Goal: Information Seeking & Learning: Learn about a topic

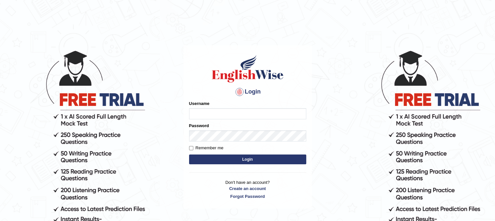
click at [220, 115] on input "Username" at bounding box center [247, 113] width 117 height 11
click at [214, 109] on input "Username" at bounding box center [247, 113] width 117 height 11
type input "NancyN"
drag, startPoint x: 0, startPoint y: 0, endPoint x: 127, endPoint y: 26, distance: 129.3
click at [127, 26] on body "Login Please fix the following errors: Username Password Remember me Login Don'…" at bounding box center [247, 135] width 495 height 221
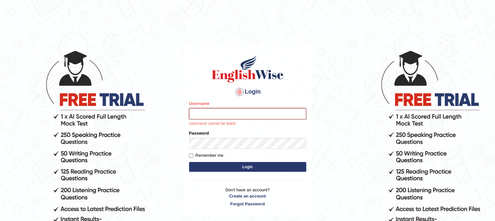
click at [206, 109] on input "Username" at bounding box center [247, 113] width 117 height 11
type input "NancyN"
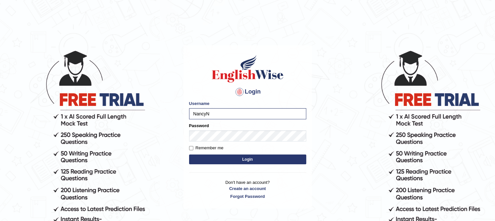
click at [225, 160] on button "Login" at bounding box center [247, 159] width 117 height 10
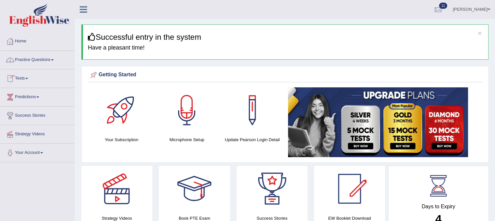
click at [46, 60] on link "Practice Questions" at bounding box center [37, 59] width 74 height 16
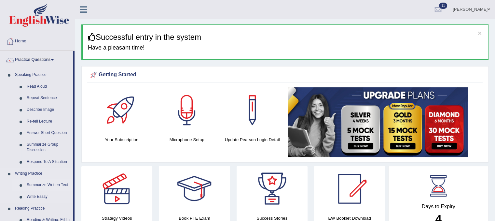
click at [52, 183] on link "Summarize Written Text" at bounding box center [48, 185] width 49 height 12
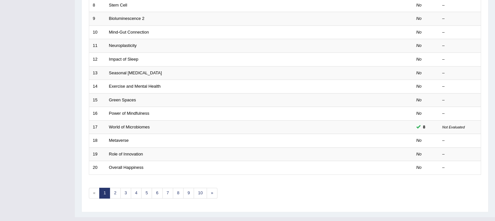
scroll to position [197, 0]
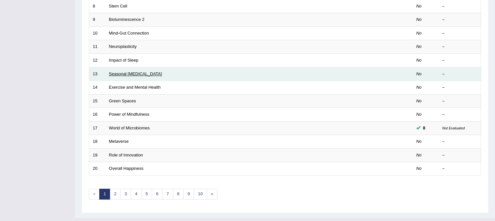
click at [122, 73] on link "Seasonal Affective Disorder" at bounding box center [135, 73] width 53 height 5
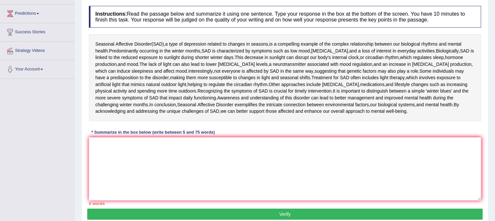
scroll to position [84, 0]
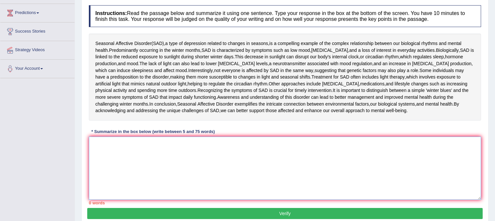
click at [104, 142] on textarea at bounding box center [285, 167] width 392 height 63
type textarea "S"
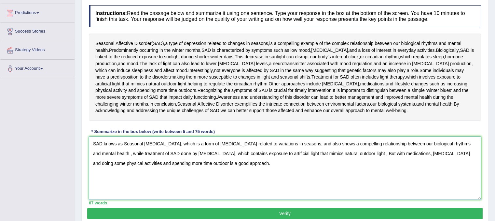
click at [171, 152] on textarea "SAD knows as Seasonal Affective Disorder, which is a form of depression related…" at bounding box center [285, 167] width 392 height 63
click at [229, 162] on textarea "SAD knows as Seasonal Affective Disorder, which is a form of depression related…" at bounding box center [285, 167] width 392 height 63
type textarea "SAD knows as Seasonal Affective Disorder, which is a form of depression related…"
click at [203, 214] on button "Verify" at bounding box center [284, 213] width 395 height 11
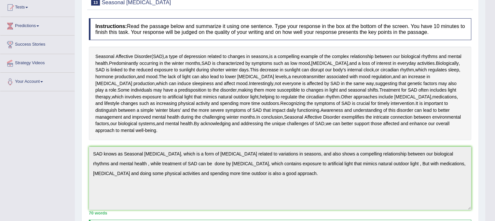
scroll to position [75, 0]
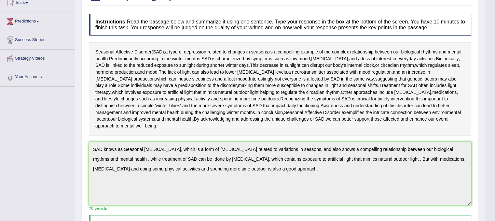
drag, startPoint x: 476, startPoint y: 56, endPoint x: 479, endPoint y: 66, distance: 10.4
click at [479, 66] on div "Home Practice Writing: Summarize Written Text Seasonal Affective Disorder « Pre…" at bounding box center [280, 155] width 410 height 460
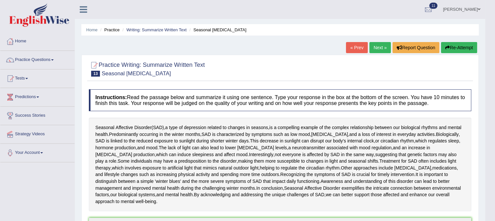
click at [457, 46] on button "Re-Attempt" at bounding box center [459, 47] width 36 height 11
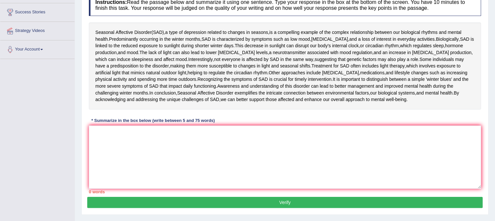
scroll to position [109, 0]
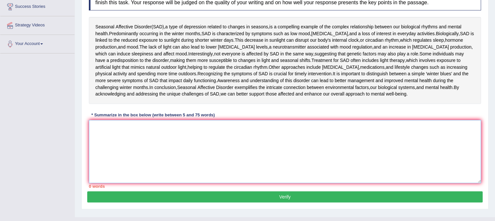
click at [96, 128] on textarea at bounding box center [285, 151] width 392 height 63
paste textarea "SAD knows as Seasonal Affective Disorder, which is a form of depression related…"
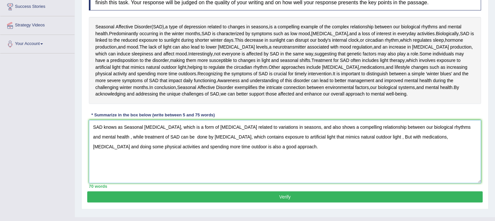
click at [315, 125] on textarea "SAD knows as Seasonal Affective Disorder, which is a form of depression related…" at bounding box center [285, 151] width 392 height 63
click at [265, 203] on div "Practice Writing: Summarize Written Text 13 Seasonal Affective Disorder Instruc…" at bounding box center [284, 81] width 407 height 255
click at [413, 137] on textarea "SAD knows as Seasonal Affective Disorder, which is a form of depression related…" at bounding box center [285, 151] width 392 height 63
click at [218, 135] on textarea "SAD knows as Seasonal Affective Disorder, which is a form of depression related…" at bounding box center [285, 151] width 392 height 63
drag, startPoint x: 109, startPoint y: 134, endPoint x: 130, endPoint y: 150, distance: 26.6
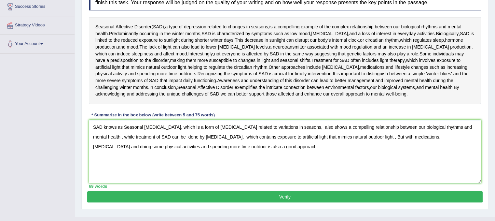
click at [130, 150] on textarea "SAD knows as Seasonal Affective Disorder, which is a form of depression related…" at bounding box center [285, 151] width 392 height 63
click at [109, 135] on textarea "SAD knows as Seasonal Affective Disorder, which is a form of depression related…" at bounding box center [285, 151] width 392 height 63
type textarea "SAD knows as Seasonal Affective Disorder, which is a form of depression related…"
click at [207, 196] on button "Verify" at bounding box center [284, 196] width 395 height 11
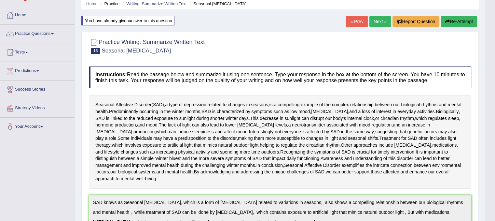
scroll to position [0, 0]
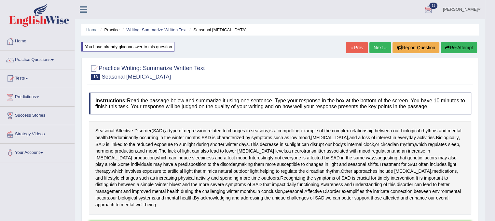
click at [380, 47] on link "Next »" at bounding box center [379, 47] width 21 height 11
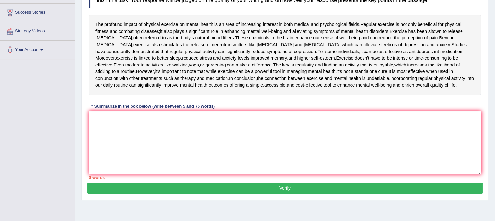
scroll to position [101, 0]
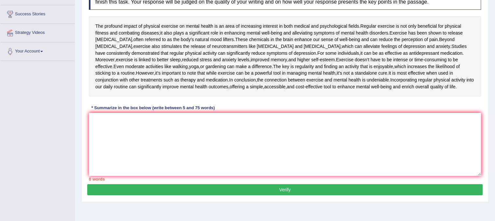
click at [494, 107] on html "Toggle navigation Home Practice Questions Speaking Practice Read Aloud Repeat S…" at bounding box center [247, 9] width 495 height 221
click at [321, 68] on div "The profound impact of physical exercise on mental health is an area of increas…" at bounding box center [285, 56] width 392 height 80
click at [95, 137] on textarea at bounding box center [285, 144] width 392 height 63
type textarea "E"
type textarea "r"
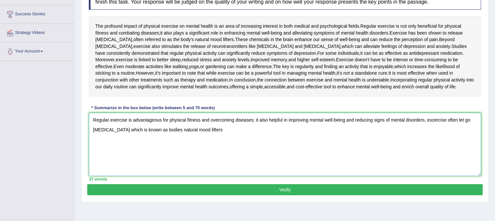
click at [427, 138] on textarea "Regular exercise is advantageous for physical fitness and overcoming diseases; …" at bounding box center [285, 144] width 392 height 63
click at [217, 149] on textarea "Regular exercise is advantageous for physical fitness and overcoming diseases; …" at bounding box center [285, 144] width 392 height 63
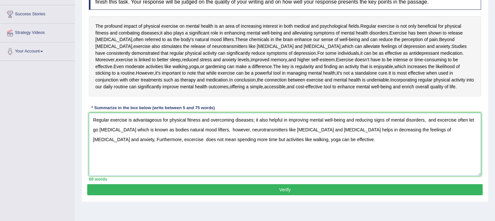
type textarea "Regular exercise is advantageous for physical fitness and overcoming diseases; …"
click at [258, 195] on button "Verify" at bounding box center [284, 189] width 395 height 11
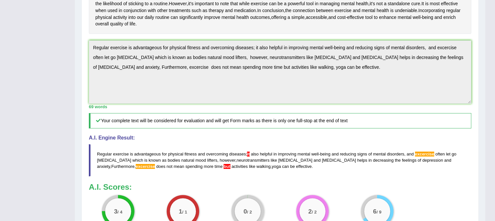
scroll to position [175, 0]
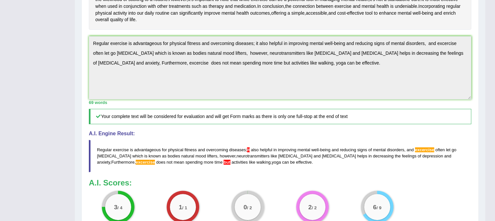
click at [322, 105] on div "69 words" at bounding box center [280, 102] width 382 height 6
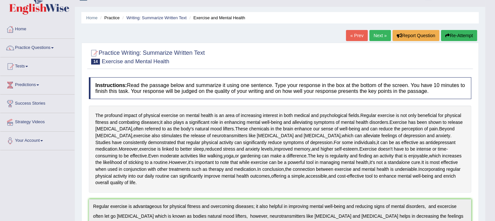
scroll to position [0, 0]
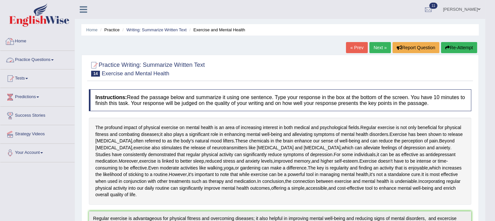
click at [26, 57] on link "Practice Questions" at bounding box center [37, 59] width 74 height 16
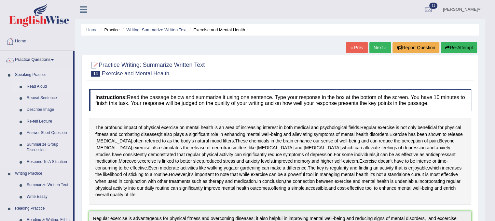
click at [41, 83] on link "Read Aloud" at bounding box center [48, 87] width 49 height 12
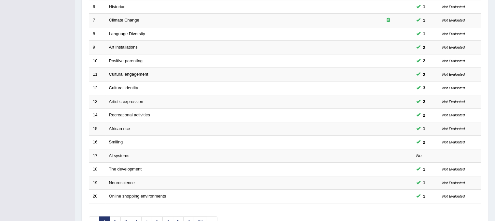
scroll to position [208, 0]
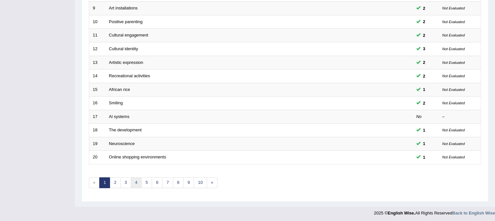
click at [140, 177] on link "4" at bounding box center [136, 182] width 11 height 11
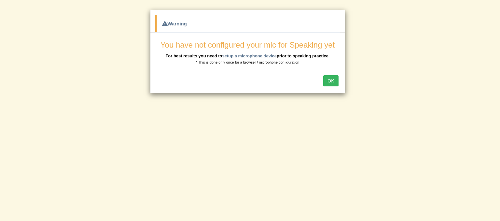
click at [301, 54] on b "For best results you need to setup a microphone device prior to speaking practi…" at bounding box center [247, 55] width 164 height 5
click at [251, 61] on small "* This is done only once for a browser / microphone configuration" at bounding box center [247, 62] width 103 height 4
click at [334, 77] on button "OK" at bounding box center [330, 80] width 15 height 11
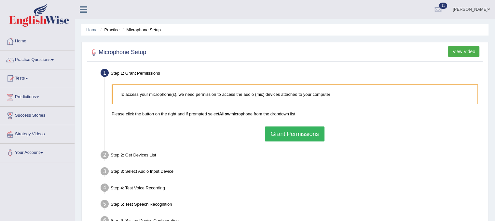
click at [294, 132] on button "Grant Permissions" at bounding box center [294, 133] width 59 height 15
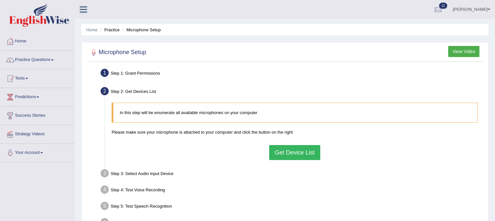
click at [312, 147] on button "Get Device List" at bounding box center [294, 152] width 51 height 15
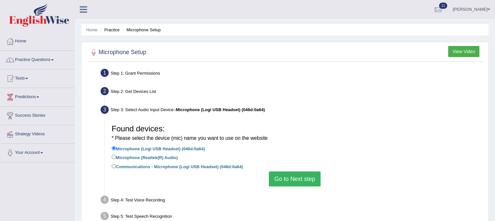
click at [223, 164] on label "Communications - Microphone (Logi USB Headset) (046d:0a64)" at bounding box center [177, 165] width 131 height 7
click at [116, 164] on input "Communications - Microphone (Logi USB Headset) (046d:0a64)" at bounding box center [114, 166] width 4 height 4
radio input "true"
click at [306, 176] on button "Go to Next step" at bounding box center [295, 178] width 52 height 15
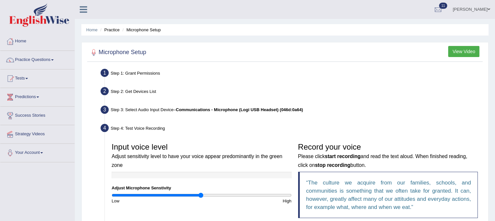
scroll to position [121, 0]
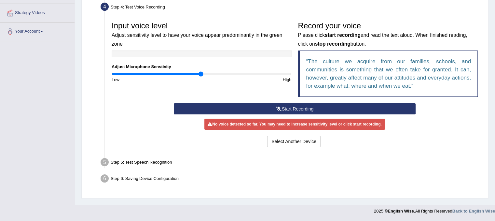
click at [323, 107] on button "Start Recording" at bounding box center [295, 108] width 242 height 11
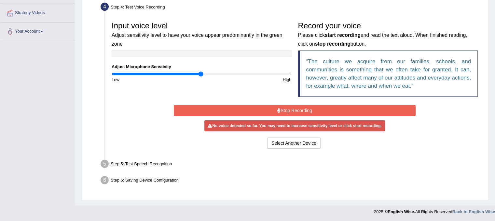
click at [277, 115] on div "Start Recording Stop Recording Note: Please listen to the recording till the en…" at bounding box center [294, 126] width 248 height 47
click at [283, 110] on button "Stop Recording" at bounding box center [295, 110] width 242 height 11
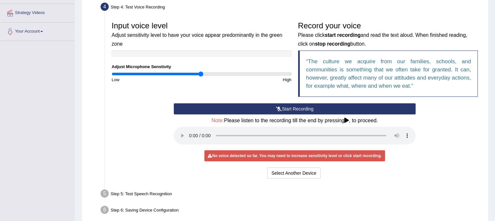
click at [348, 119] on icon at bounding box center [346, 119] width 5 height 5
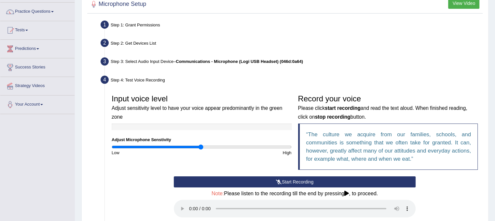
scroll to position [0, 0]
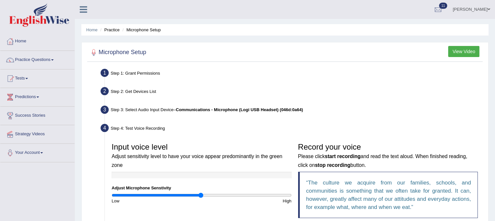
click at [139, 90] on div "Step 2: Get Devices List" at bounding box center [291, 92] width 387 height 14
click at [142, 73] on div "Step 1: Grant Permissions" at bounding box center [291, 74] width 387 height 14
click at [152, 157] on small "Adjust sensitivity level to have your voice appear predominantly in the green z…" at bounding box center [197, 160] width 170 height 14
click at [18, 58] on link "Practice Questions" at bounding box center [37, 59] width 74 height 16
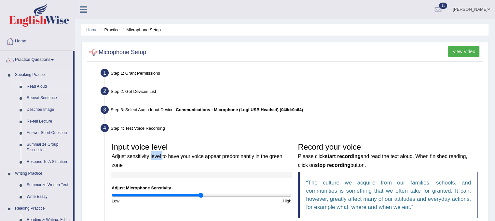
click at [44, 87] on link "Read Aloud" at bounding box center [48, 87] width 49 height 12
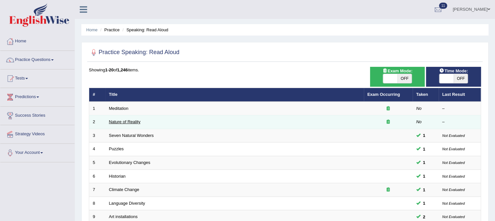
click at [138, 121] on link "Nature of Reality" at bounding box center [125, 121] width 32 height 5
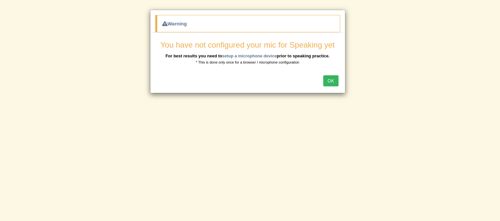
click at [328, 176] on div "Warning You have not configured your mic for Speaking yet For best results you …" at bounding box center [250, 110] width 500 height 221
click at [334, 80] on button "OK" at bounding box center [330, 80] width 15 height 11
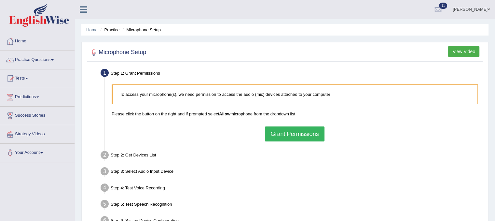
click at [301, 133] on button "Grant Permissions" at bounding box center [294, 133] width 59 height 15
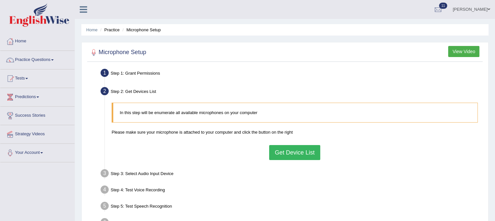
click at [297, 143] on div "In this step will be enumerate all available microphones on your computer Pleas…" at bounding box center [294, 130] width 372 height 63
click at [294, 160] on div "In this step will be enumerate all available microphones on your computer Pleas…" at bounding box center [294, 130] width 372 height 63
drag, startPoint x: 294, startPoint y: 154, endPoint x: 281, endPoint y: 151, distance: 13.4
click at [281, 151] on button "Get Device List" at bounding box center [294, 152] width 51 height 15
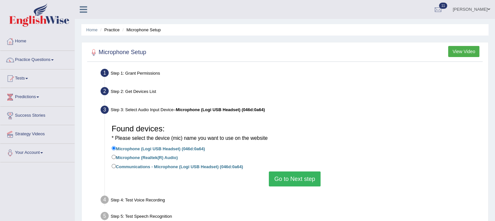
click at [174, 167] on label "Communications - Microphone (Logi USB Headset) (046d:0a64)" at bounding box center [177, 165] width 131 height 7
click at [116, 167] on input "Communications - Microphone (Logi USB Headset) (046d:0a64)" at bounding box center [114, 166] width 4 height 4
radio input "true"
drag, startPoint x: 300, startPoint y: 174, endPoint x: 165, endPoint y: 149, distance: 137.3
drag, startPoint x: 165, startPoint y: 149, endPoint x: 115, endPoint y: 146, distance: 50.8
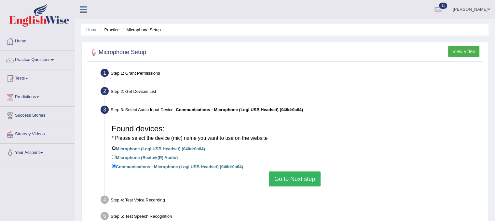
click at [115, 146] on input "Microphone (Logi USB Headset) (046d:0a64)" at bounding box center [114, 148] width 4 height 4
radio input "true"
drag, startPoint x: 294, startPoint y: 183, endPoint x: 276, endPoint y: 177, distance: 19.4
click at [276, 177] on button "Go to Next step" at bounding box center [295, 178] width 52 height 15
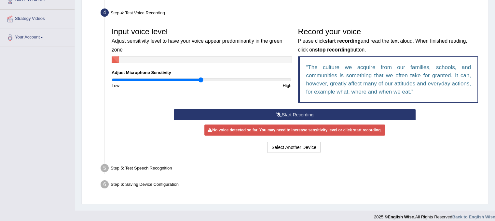
scroll to position [121, 0]
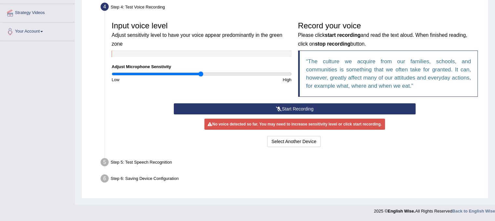
click at [304, 109] on button "Start Recording" at bounding box center [295, 108] width 242 height 11
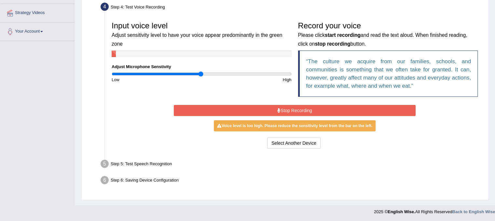
click at [328, 108] on button "Stop Recording" at bounding box center [295, 110] width 242 height 11
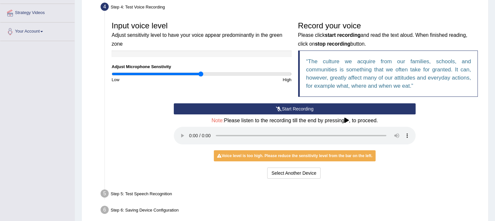
scroll to position [151, 0]
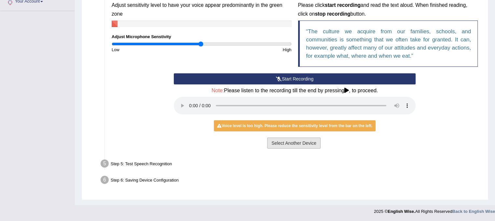
click at [314, 142] on button "Select Another Device" at bounding box center [293, 142] width 53 height 11
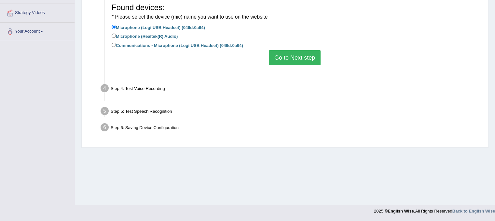
scroll to position [121, 0]
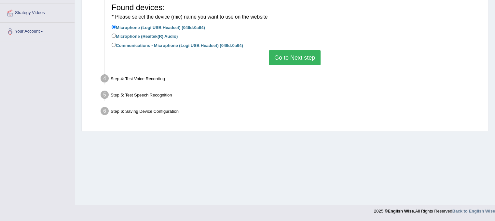
click at [228, 41] on label "Communications - Microphone (Logi USB Headset) (046d:0a64)" at bounding box center [177, 44] width 131 height 7
click at [116, 43] on input "Communications - Microphone (Logi USB Headset) (046d:0a64)" at bounding box center [114, 45] width 4 height 4
radio input "true"
click at [177, 24] on label "Microphone (Logi USB Headset) (046d:0a64)" at bounding box center [158, 26] width 93 height 7
click at [116, 25] on input "Microphone (Logi USB Headset) (046d:0a64)" at bounding box center [114, 27] width 4 height 4
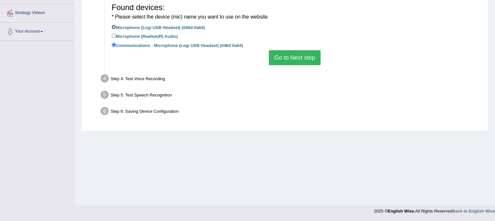
radio input "true"
click at [286, 59] on button "Go to Next step" at bounding box center [295, 57] width 52 height 15
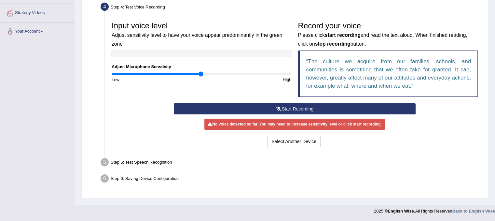
click at [142, 160] on div "Step 5: Test Speech Recognition" at bounding box center [291, 163] width 387 height 14
click at [349, 124] on div "No voice detected so far. You may need to increase sensitivity level or click s…" at bounding box center [294, 123] width 180 height 11
click at [286, 104] on button "Start Recording" at bounding box center [295, 108] width 242 height 11
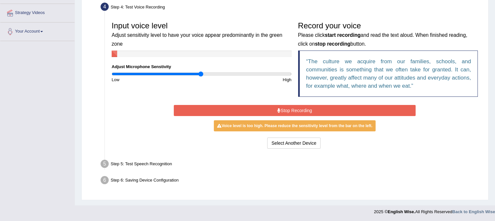
click at [291, 110] on button "Stop Recording" at bounding box center [295, 110] width 242 height 11
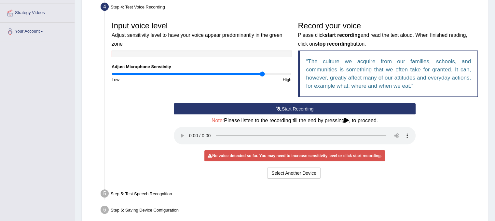
drag, startPoint x: 197, startPoint y: 73, endPoint x: 262, endPoint y: 91, distance: 66.9
click at [262, 76] on input "range" at bounding box center [202, 73] width 180 height 5
click at [227, 75] on input "range" at bounding box center [202, 73] width 180 height 5
drag, startPoint x: 229, startPoint y: 74, endPoint x: 232, endPoint y: 75, distance: 3.3
click at [232, 75] on input "range" at bounding box center [202, 73] width 180 height 5
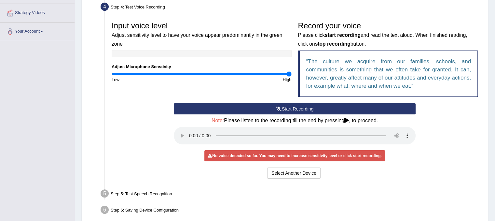
drag, startPoint x: 228, startPoint y: 72, endPoint x: 294, endPoint y: 85, distance: 67.2
type input "2"
click at [291, 76] on input "range" at bounding box center [202, 73] width 180 height 5
click at [273, 103] on button "Start Recording" at bounding box center [295, 108] width 242 height 11
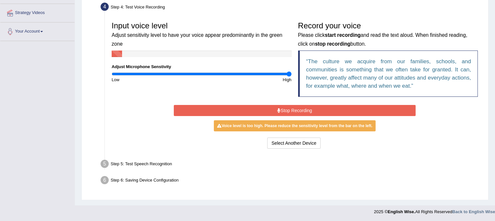
click at [283, 107] on button "Stop Recording" at bounding box center [295, 110] width 242 height 11
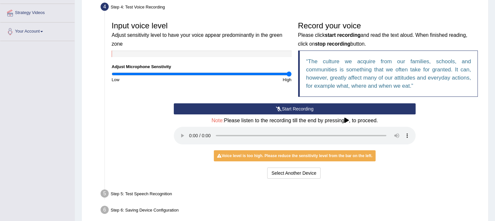
click at [365, 120] on h4 "Note: Please listen to the recording till the end by pressing , to proceed." at bounding box center [295, 120] width 242 height 6
click at [346, 119] on icon at bounding box center [346, 119] width 5 height 5
click at [402, 147] on div "Start Recording Stop Recording Note: Please listen to the recording till the en…" at bounding box center [294, 141] width 248 height 77
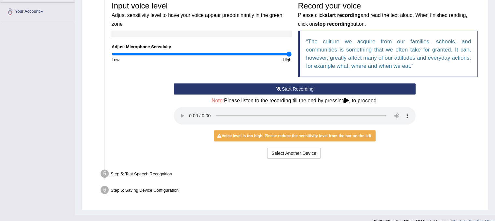
scroll to position [140, 0]
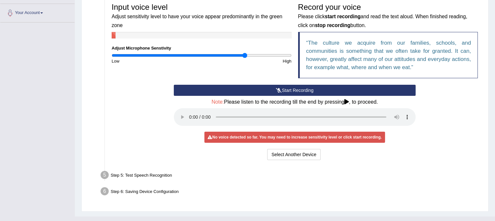
click at [245, 53] on input "range" at bounding box center [202, 55] width 180 height 5
click at [252, 55] on input "range" at bounding box center [202, 55] width 180 height 5
click at [259, 53] on input "range" at bounding box center [202, 55] width 180 height 5
click at [285, 89] on button "Start Recording" at bounding box center [295, 90] width 242 height 11
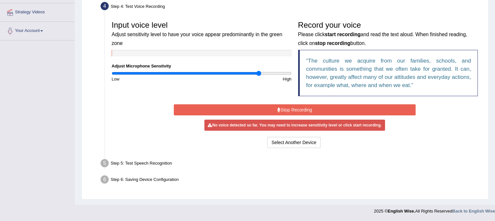
scroll to position [121, 0]
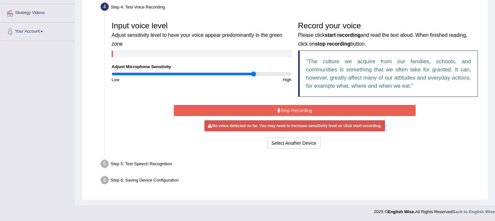
click at [252, 72] on input "range" at bounding box center [202, 73] width 180 height 5
click at [249, 74] on input "range" at bounding box center [202, 73] width 180 height 5
click at [264, 74] on input "range" at bounding box center [202, 73] width 180 height 5
click at [270, 74] on input "range" at bounding box center [202, 73] width 180 height 5
drag, startPoint x: 287, startPoint y: 106, endPoint x: 256, endPoint y: 113, distance: 30.9
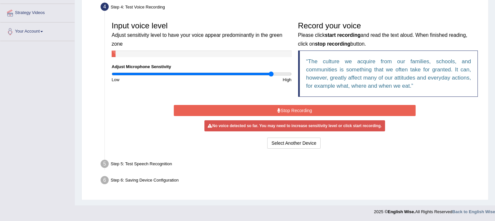
click at [256, 113] on button "Stop Recording" at bounding box center [295, 110] width 242 height 11
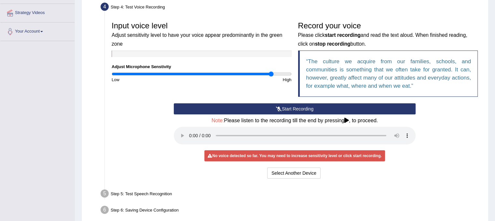
click at [293, 107] on button "Start Recording" at bounding box center [295, 108] width 242 height 11
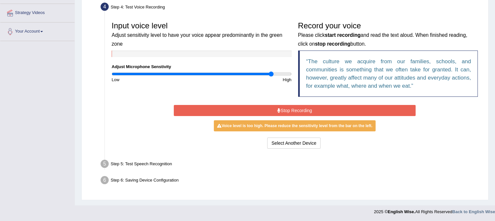
click at [267, 107] on button "Stop Recording" at bounding box center [295, 110] width 242 height 11
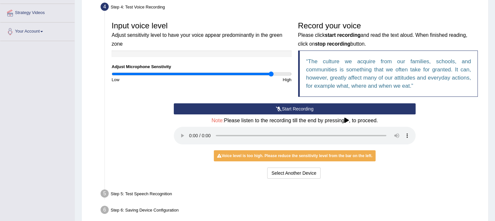
scroll to position [151, 0]
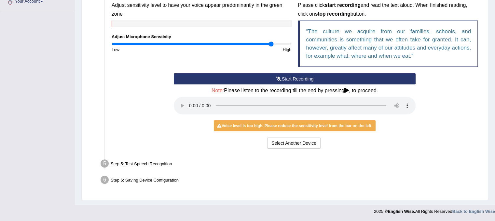
click at [347, 89] on icon at bounding box center [346, 90] width 5 height 5
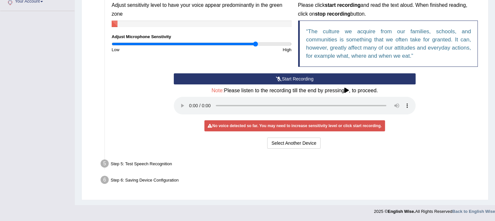
type input "1.62"
click at [255, 42] on input "range" at bounding box center [202, 43] width 180 height 5
click at [271, 77] on button "Start Recording" at bounding box center [295, 78] width 242 height 11
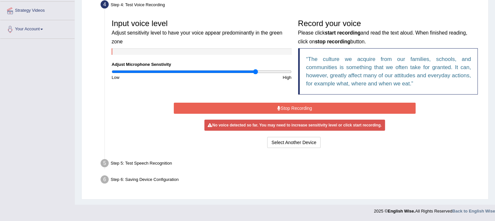
scroll to position [121, 0]
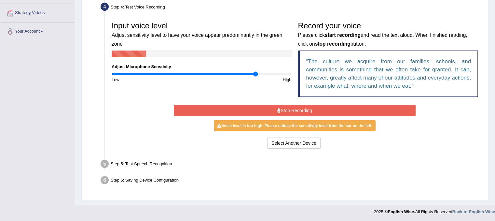
click at [273, 109] on button "Stop Recording" at bounding box center [295, 110] width 242 height 11
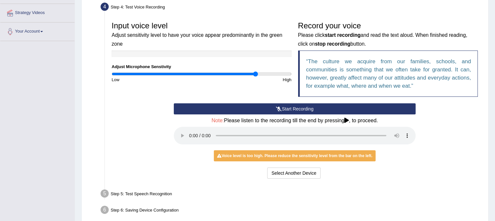
click at [324, 193] on div "Step 5: Test Speech Recognition" at bounding box center [291, 194] width 387 height 14
click at [349, 119] on icon at bounding box center [346, 119] width 5 height 5
click at [285, 107] on button "Start Recording" at bounding box center [295, 108] width 242 height 11
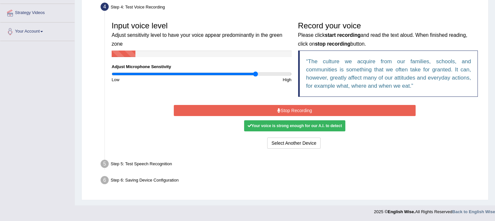
click at [285, 107] on button "Stop Recording" at bounding box center [295, 110] width 242 height 11
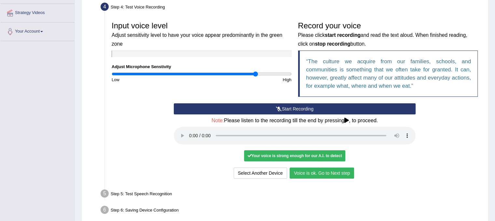
click at [309, 169] on button "Voice is ok. Go to Next step" at bounding box center [322, 172] width 64 height 11
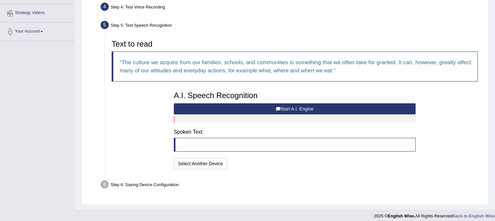
click at [306, 106] on button "Start A.I. Engine" at bounding box center [295, 108] width 242 height 11
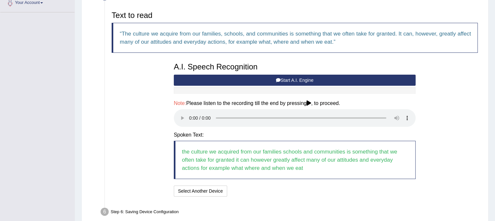
scroll to position [181, 0]
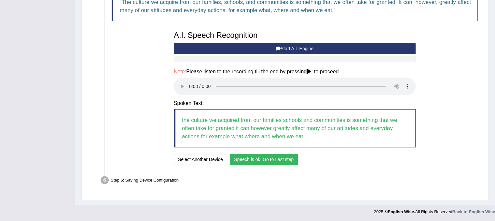
click at [284, 159] on button "Speech is ok. Go to Last step" at bounding box center [264, 159] width 68 height 11
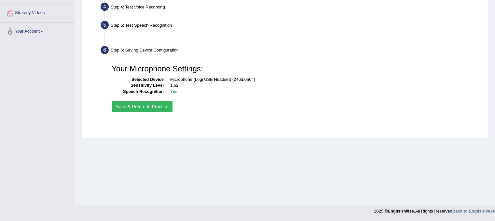
scroll to position [121, 0]
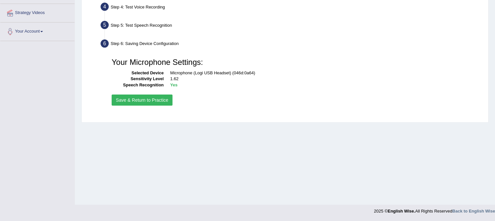
click at [159, 96] on button "Save & Return to Practice" at bounding box center [142, 99] width 61 height 11
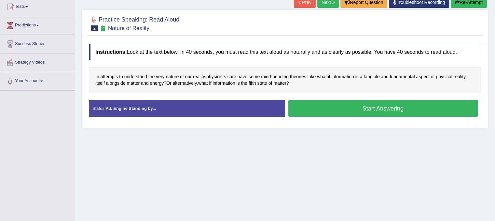
scroll to position [72, 0]
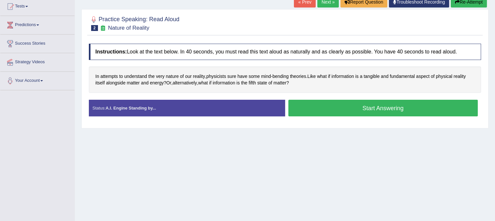
click at [354, 111] on button "Start Answering" at bounding box center [383, 108] width 190 height 17
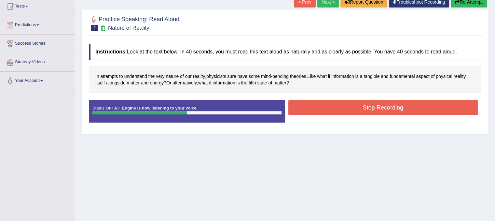
click at [354, 110] on button "Stop Recording" at bounding box center [383, 107] width 190 height 15
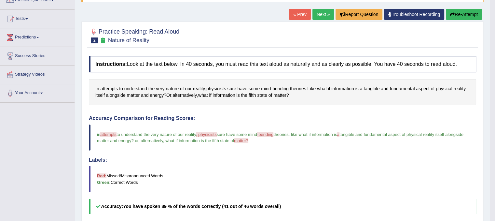
scroll to position [59, 0]
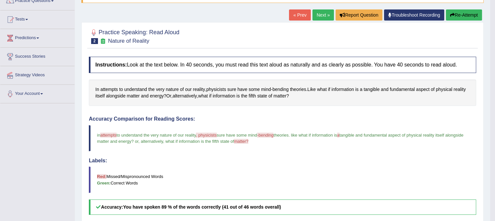
click at [319, 16] on link "Next »" at bounding box center [322, 14] width 21 height 11
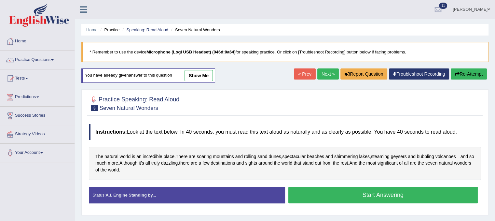
click at [319, 196] on button "Start Answering" at bounding box center [383, 194] width 190 height 17
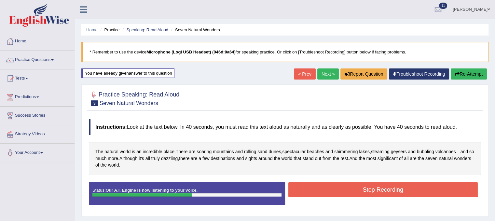
click at [322, 196] on div "Stop Recording" at bounding box center [383, 190] width 196 height 17
click at [323, 192] on button "Stop Recording" at bounding box center [383, 189] width 190 height 15
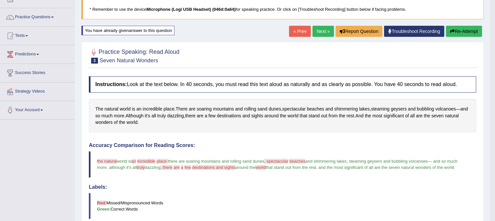
scroll to position [40, 0]
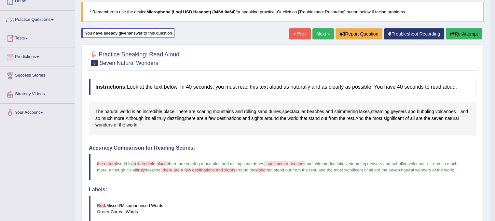
click at [37, 21] on link "Practice Questions" at bounding box center [37, 19] width 74 height 16
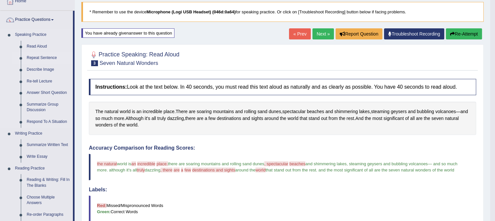
click at [46, 57] on link "Repeat Sentence" at bounding box center [48, 58] width 49 height 12
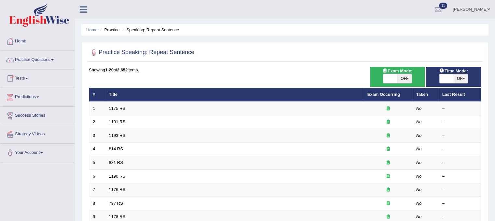
click at [41, 59] on link "Practice Questions" at bounding box center [37, 59] width 74 height 16
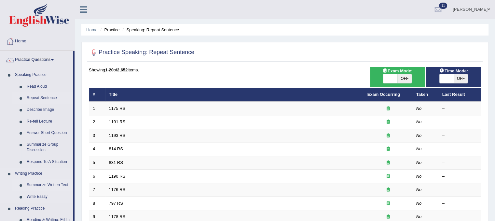
click at [40, 183] on link "Summarize Written Text" at bounding box center [48, 185] width 49 height 12
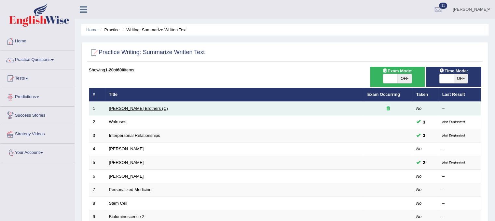
click at [134, 108] on link "[PERSON_NAME] Brothers (C)" at bounding box center [138, 108] width 59 height 5
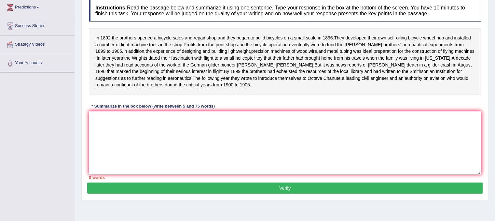
scroll to position [91, 0]
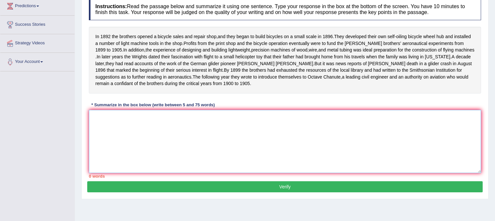
drag, startPoint x: 94, startPoint y: 126, endPoint x: 100, endPoint y: 135, distance: 10.8
click at [100, 135] on textarea at bounding box center [285, 141] width 392 height 63
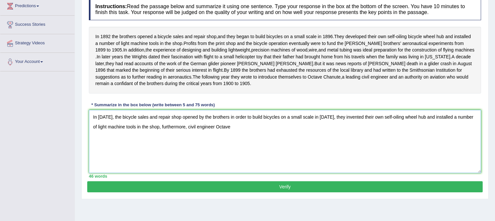
type textarea "In [DATE], the bicycle sales and repair shop opened by the brothers in order to…"
click at [229, 135] on textarea "In [DATE], the bicycle sales and repair shop opened by the brothers in order to…" at bounding box center [285, 141] width 392 height 63
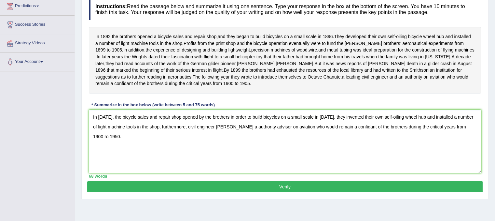
type textarea "In [DATE], the bicycle sales and repair shop opened by the brothers in order to…"
click at [237, 187] on button "Verify" at bounding box center [284, 186] width 395 height 11
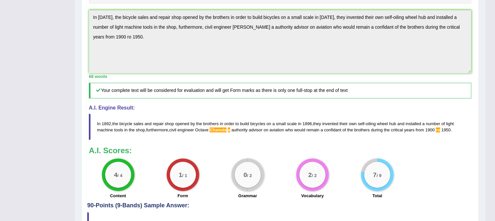
scroll to position [182, 0]
